Goal: Transaction & Acquisition: Purchase product/service

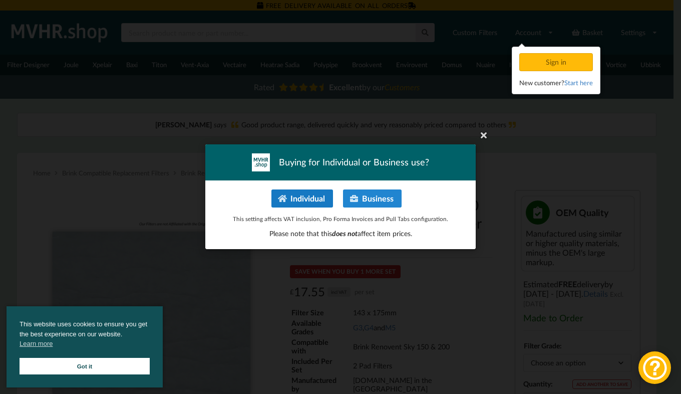
click at [312, 193] on button "Individual" at bounding box center [303, 198] width 62 height 18
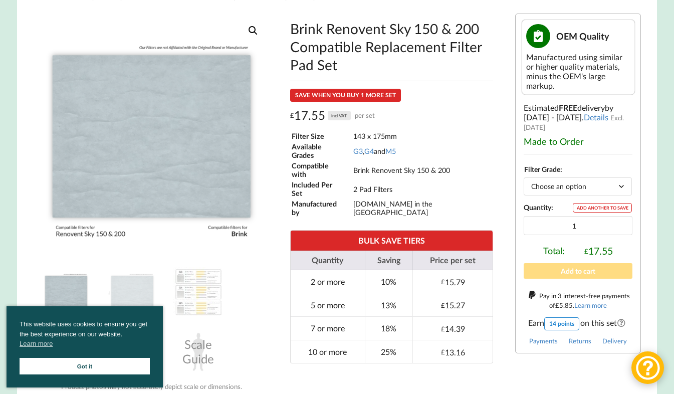
scroll to position [169, 0]
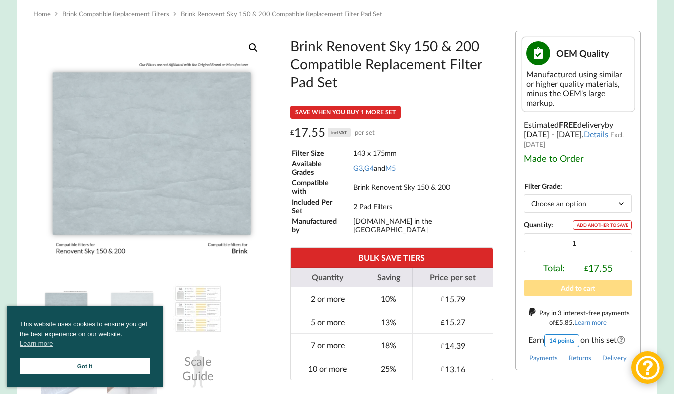
click at [622, 199] on select "Choose an option G3 G4 M5" at bounding box center [578, 203] width 108 height 18
click at [524, 194] on select "Choose an option G3 G4 M5" at bounding box center [578, 203] width 108 height 18
select select "G4"
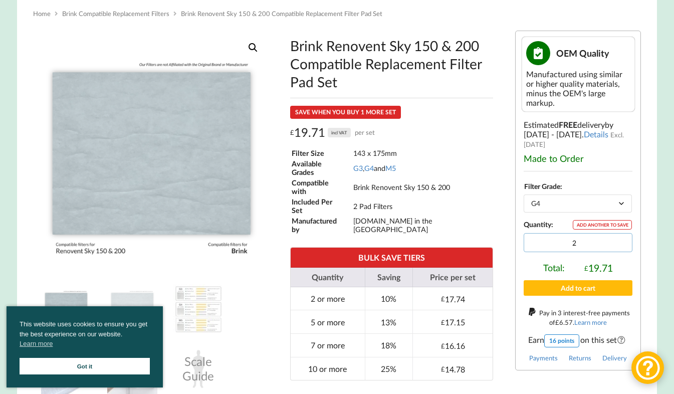
click at [620, 237] on input "2" at bounding box center [578, 242] width 109 height 19
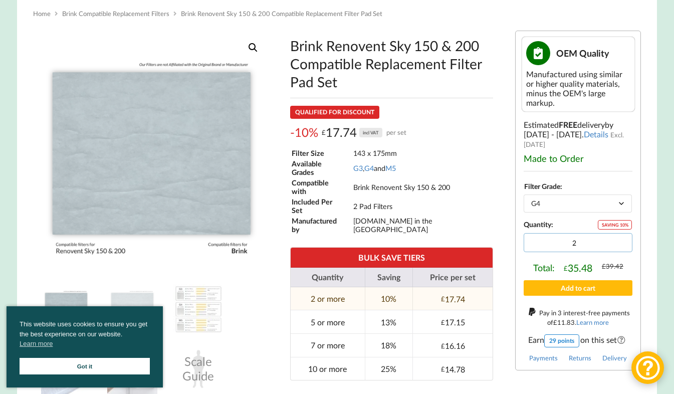
click at [621, 245] on input "2" at bounding box center [578, 242] width 109 height 19
click at [620, 240] on input "1" at bounding box center [578, 242] width 109 height 19
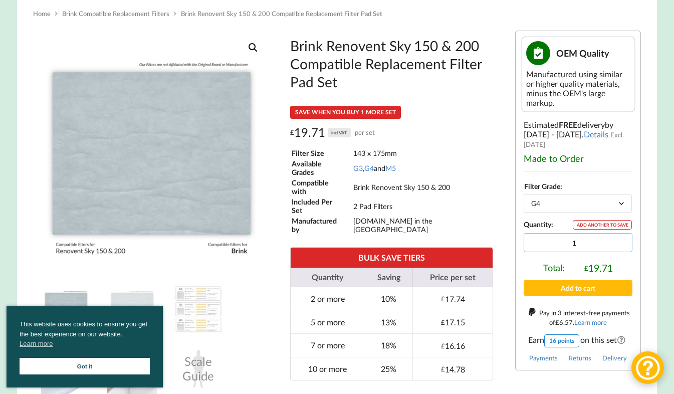
click at [621, 242] on input "1" at bounding box center [578, 242] width 109 height 19
type input "2"
click at [620, 238] on input "2" at bounding box center [578, 242] width 109 height 19
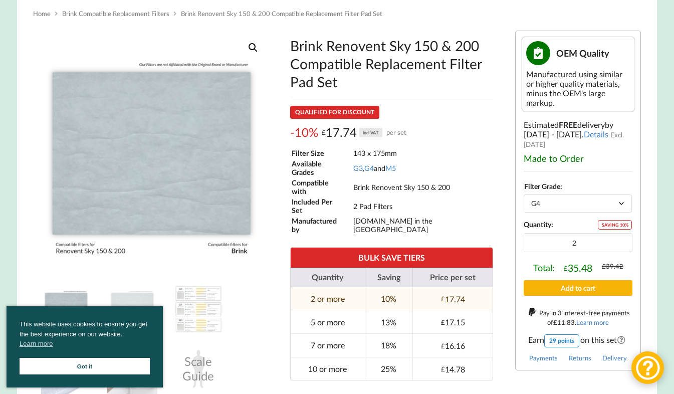
click at [591, 285] on button "Add to cart" at bounding box center [578, 288] width 109 height 16
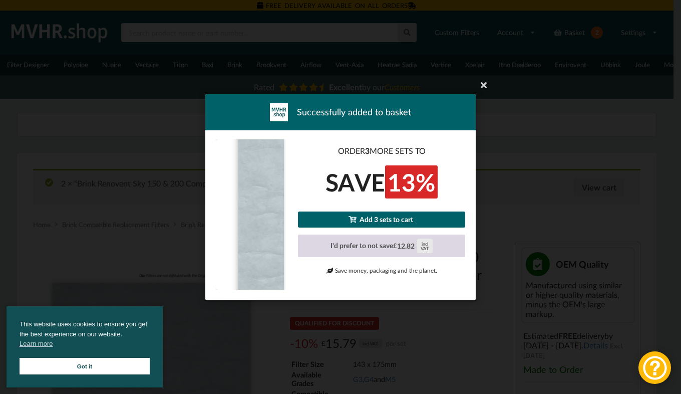
click at [416, 245] on div "£ 12.82 incl VAT" at bounding box center [412, 246] width 39 height 14
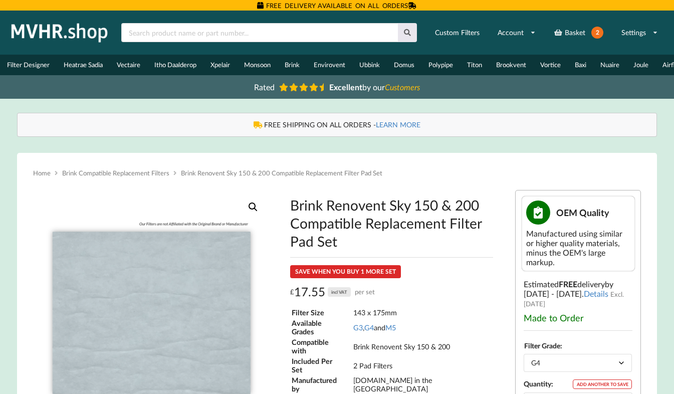
select select "G4"
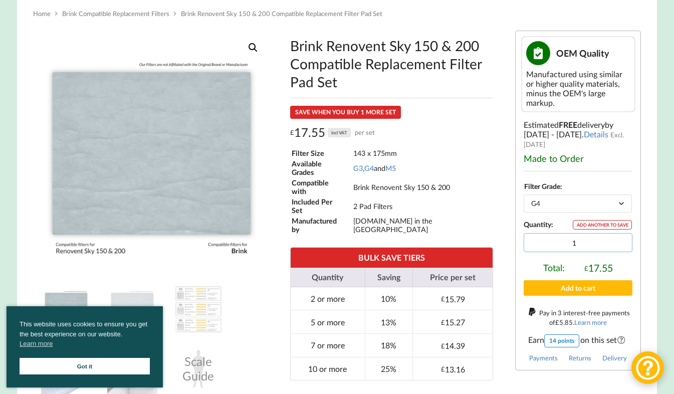
click at [621, 242] on input "1" at bounding box center [578, 242] width 109 height 19
click at [620, 238] on input "2" at bounding box center [578, 242] width 109 height 19
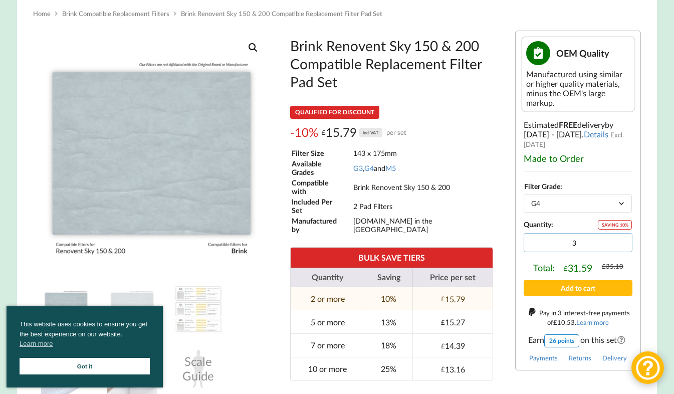
click at [620, 238] on input "3" at bounding box center [578, 242] width 109 height 19
click at [620, 238] on input "4" at bounding box center [578, 242] width 109 height 19
click at [620, 238] on input "5" at bounding box center [578, 242] width 109 height 19
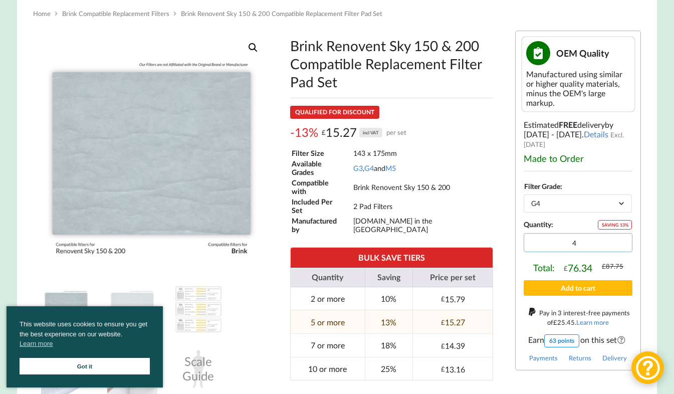
click at [620, 240] on input "4" at bounding box center [578, 242] width 109 height 19
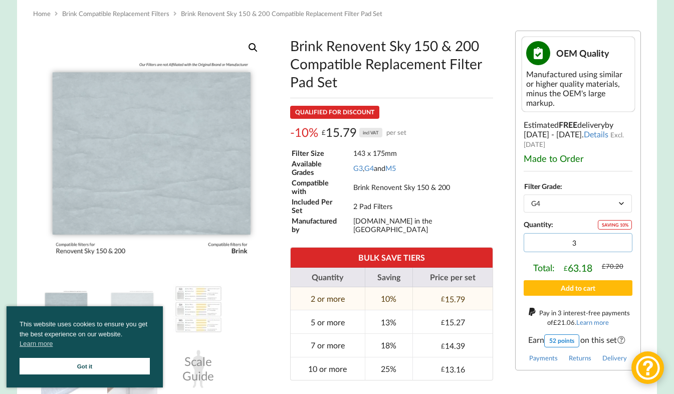
click at [620, 240] on input "3" at bounding box center [578, 242] width 109 height 19
click at [620, 240] on input "2" at bounding box center [578, 242] width 109 height 19
click at [622, 238] on input "3" at bounding box center [578, 242] width 109 height 19
click at [622, 238] on input "4" at bounding box center [578, 242] width 109 height 19
type input "5"
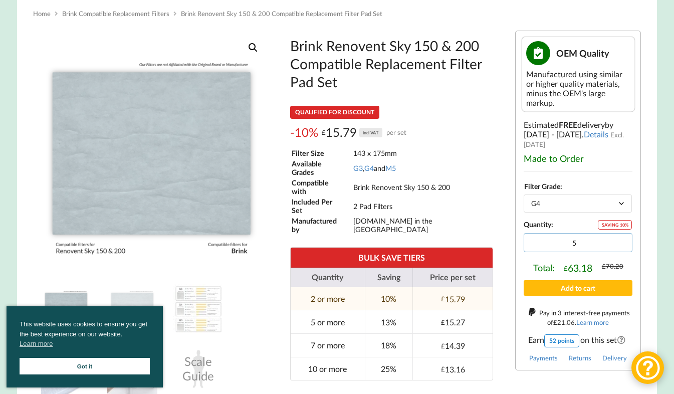
click at [622, 238] on input "5" at bounding box center [578, 242] width 109 height 19
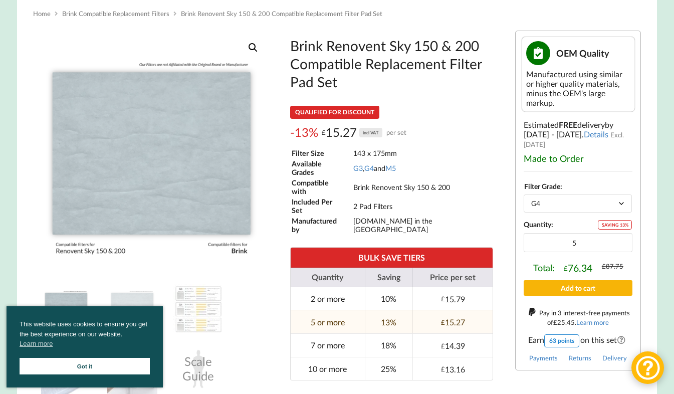
click at [599, 280] on button "Add to cart" at bounding box center [578, 288] width 109 height 16
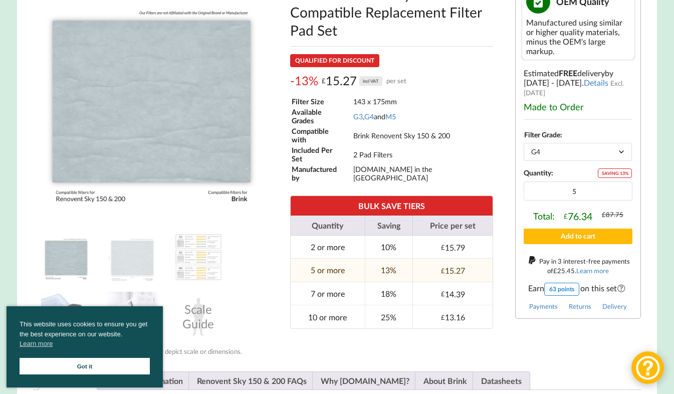
scroll to position [264, 0]
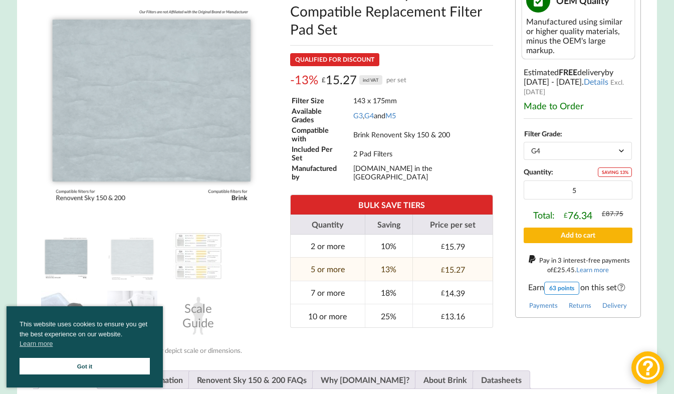
click at [606, 228] on button "Add to cart" at bounding box center [578, 235] width 109 height 16
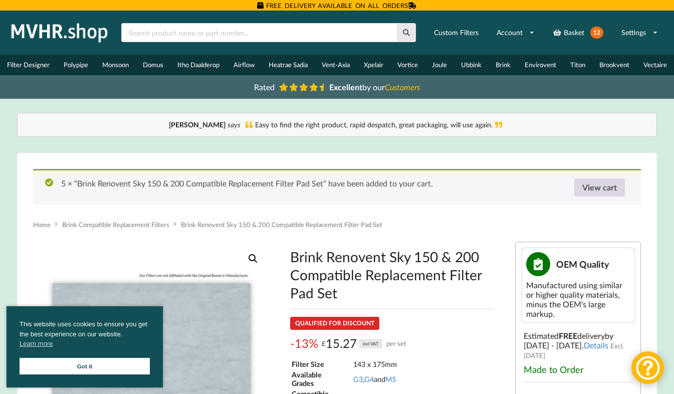
click at [597, 190] on link "View cart" at bounding box center [599, 187] width 51 height 18
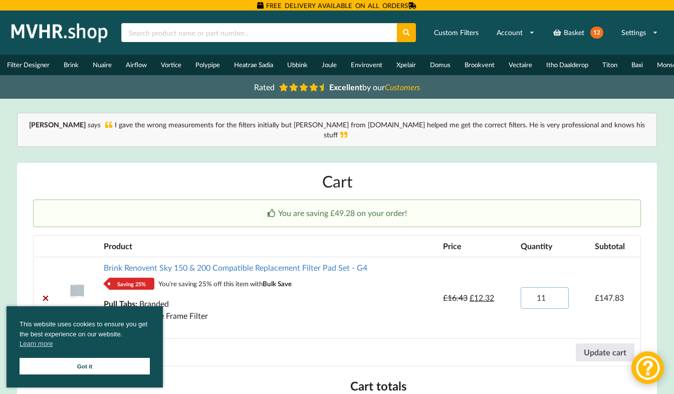
click at [557, 296] on input "11" at bounding box center [545, 298] width 48 height 22
click at [557, 296] on input "10" at bounding box center [545, 298] width 48 height 22
click at [557, 296] on input "9" at bounding box center [545, 298] width 48 height 22
click at [557, 296] on input "8" at bounding box center [545, 298] width 48 height 22
click at [557, 296] on input "7" at bounding box center [545, 298] width 48 height 22
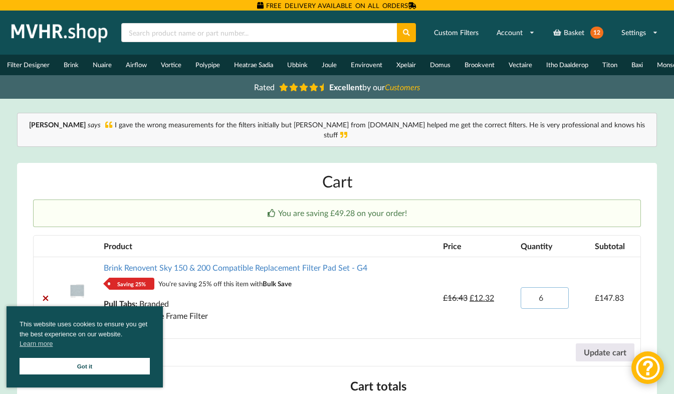
click at [557, 296] on input "6" at bounding box center [545, 298] width 48 height 22
type input "5"
click at [557, 296] on input "5" at bounding box center [545, 298] width 48 height 22
click at [590, 348] on button "Update cart" at bounding box center [605, 352] width 59 height 18
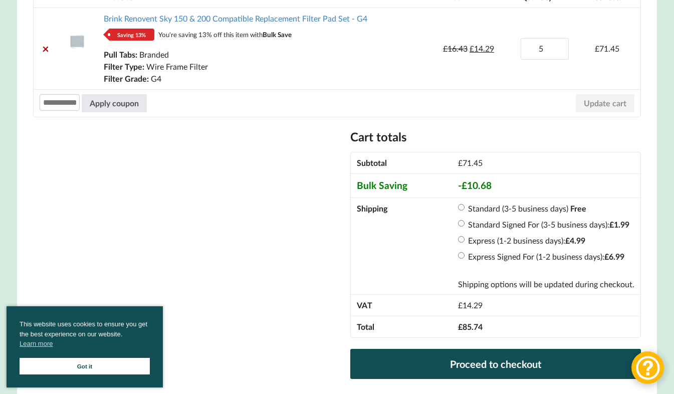
scroll to position [253, 0]
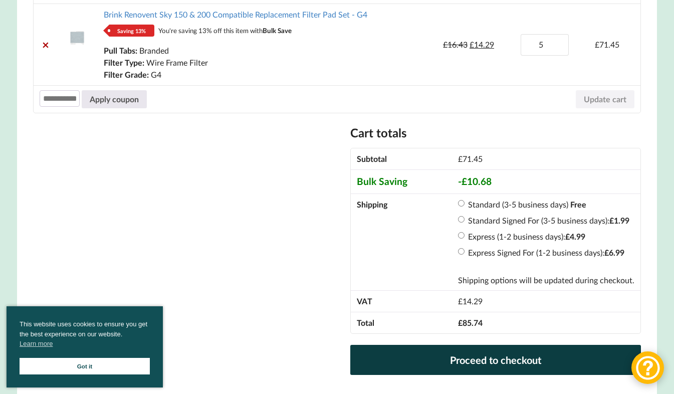
click at [508, 354] on link "Proceed to checkout" at bounding box center [495, 360] width 291 height 30
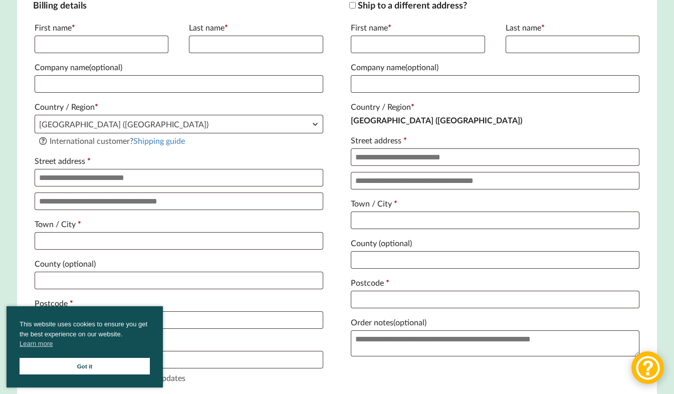
scroll to position [270, 0]
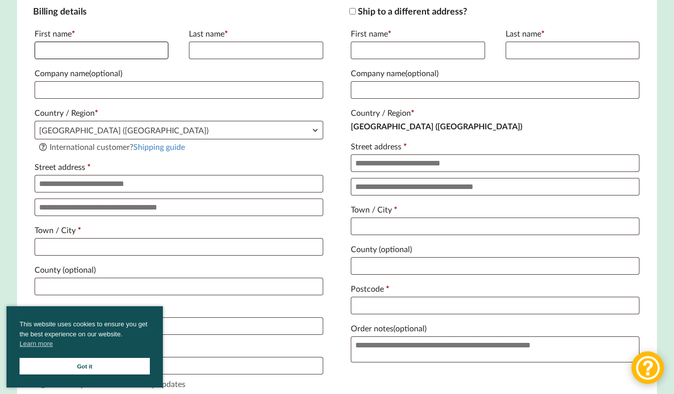
click at [160, 59] on input "First name *" at bounding box center [102, 51] width 134 height 18
type input "*******"
type input "**********"
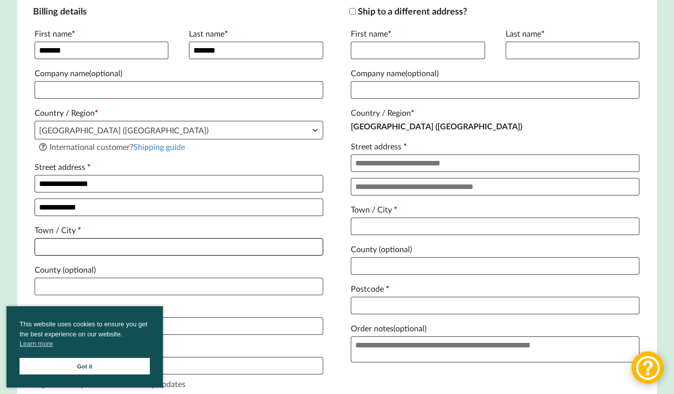
type input "*********"
type input "****"
type input "********"
type input "**********"
type input "[EMAIL_ADDRESS][DOMAIN_NAME]"
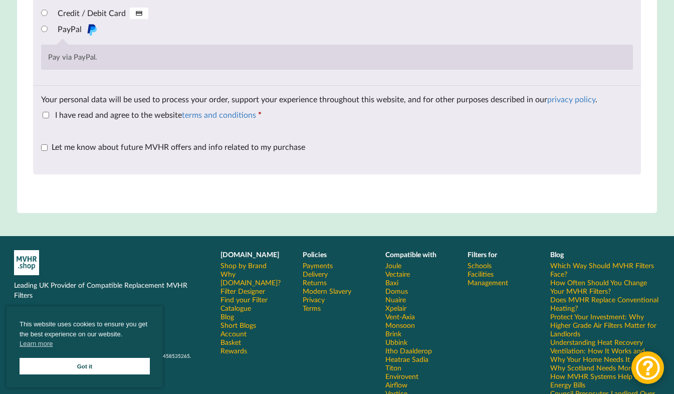
scroll to position [1175, 0]
